Goal: Use online tool/utility: Utilize a website feature to perform a specific function

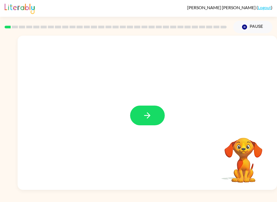
click at [136, 109] on button "button" at bounding box center [147, 116] width 35 height 20
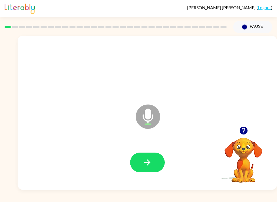
click at [156, 158] on button "button" at bounding box center [147, 163] width 35 height 20
click at [147, 161] on icon "button" at bounding box center [146, 162] width 9 height 9
click at [153, 161] on button "button" at bounding box center [147, 163] width 35 height 20
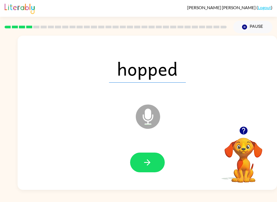
click at [149, 158] on button "button" at bounding box center [147, 163] width 35 height 20
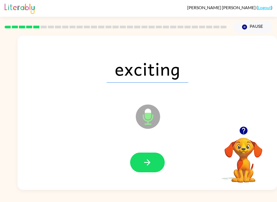
click at [152, 162] on icon "button" at bounding box center [146, 162] width 9 height 9
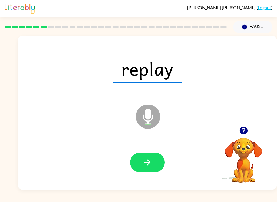
click at [154, 159] on button "button" at bounding box center [147, 163] width 35 height 20
click at [154, 163] on button "button" at bounding box center [147, 163] width 35 height 20
click at [159, 160] on button "button" at bounding box center [147, 163] width 35 height 20
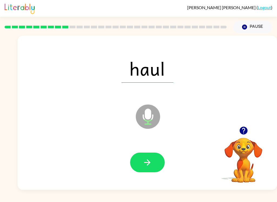
click at [151, 159] on icon "button" at bounding box center [146, 162] width 9 height 9
click at [153, 160] on button "button" at bounding box center [147, 163] width 35 height 20
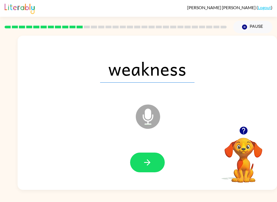
click at [152, 160] on button "button" at bounding box center [147, 163] width 35 height 20
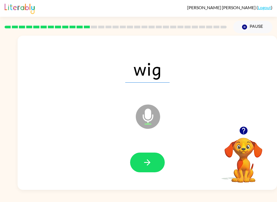
click at [150, 166] on icon "button" at bounding box center [146, 162] width 9 height 9
click at [152, 163] on button "button" at bounding box center [147, 163] width 35 height 20
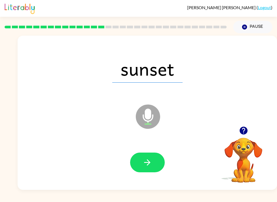
click at [153, 167] on button "button" at bounding box center [147, 163] width 35 height 20
click at [155, 162] on button "button" at bounding box center [147, 163] width 35 height 20
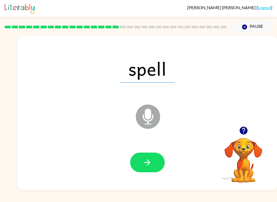
click at [155, 163] on button "button" at bounding box center [147, 163] width 35 height 20
click at [158, 157] on button "button" at bounding box center [147, 163] width 35 height 20
click at [151, 162] on icon "button" at bounding box center [146, 162] width 9 height 9
click at [149, 159] on icon "button" at bounding box center [146, 162] width 9 height 9
click at [153, 162] on button "button" at bounding box center [147, 163] width 35 height 20
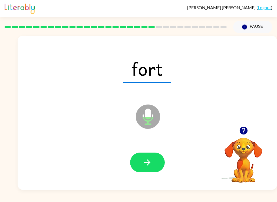
click at [155, 160] on button "button" at bounding box center [147, 163] width 35 height 20
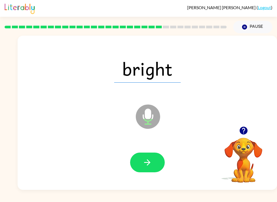
click at [160, 164] on button "button" at bounding box center [147, 163] width 35 height 20
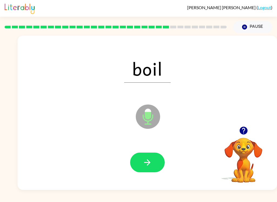
click at [154, 160] on button "button" at bounding box center [147, 163] width 35 height 20
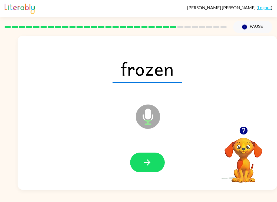
click at [154, 160] on button "button" at bounding box center [147, 163] width 35 height 20
click at [160, 164] on button "button" at bounding box center [147, 163] width 35 height 20
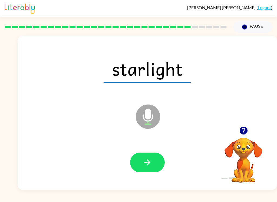
click at [146, 164] on icon "button" at bounding box center [146, 162] width 9 height 9
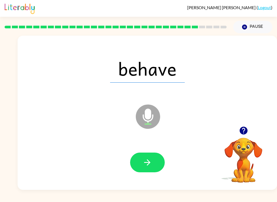
click at [153, 162] on button "button" at bounding box center [147, 163] width 35 height 20
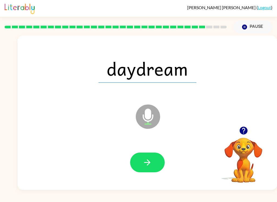
click at [157, 160] on button "button" at bounding box center [147, 163] width 35 height 20
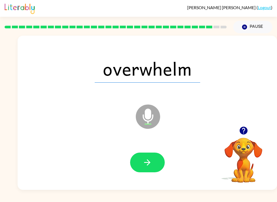
click at [155, 160] on button "button" at bounding box center [147, 163] width 35 height 20
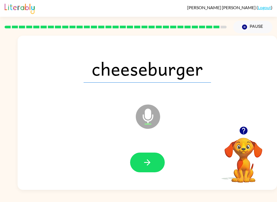
click at [155, 164] on button "button" at bounding box center [147, 163] width 35 height 20
